Goal: Information Seeking & Learning: Learn about a topic

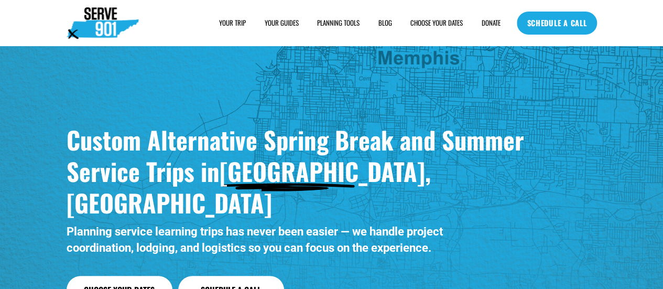
click at [386, 176] on h1 "Custom Alternative Spring Break and Summer Service Trips in [GEOGRAPHIC_DATA], …" at bounding box center [321, 171] width 508 height 94
click at [426, 26] on link "CHOOSE YOUR DATES" at bounding box center [436, 23] width 52 height 11
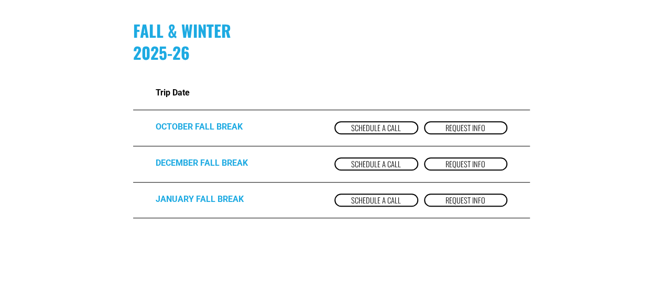
scroll to position [338, 0]
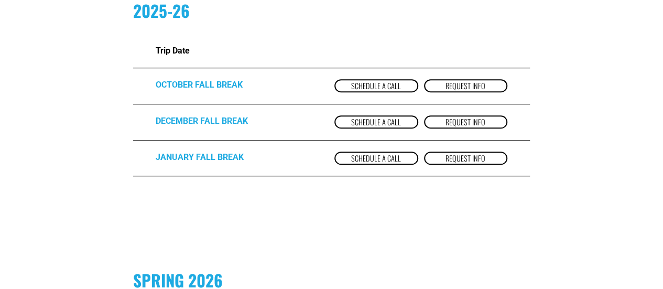
click at [223, 90] on strong "OCTOBER FALL BREAK" at bounding box center [199, 85] width 87 height 10
click at [487, 87] on link "Request Info" at bounding box center [466, 85] width 84 height 13
